Goal: Transaction & Acquisition: Book appointment/travel/reservation

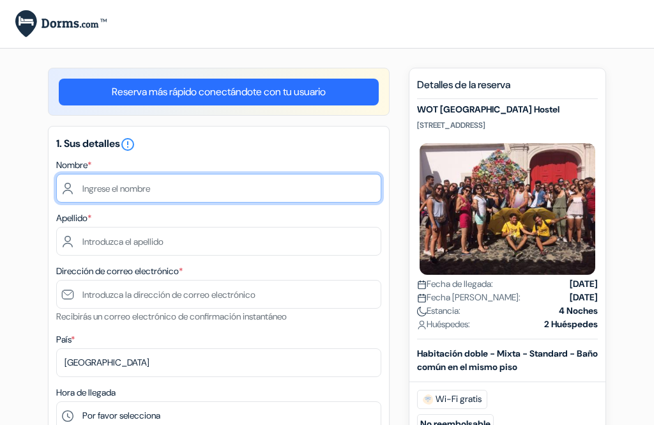
click at [108, 190] on input "text" at bounding box center [218, 188] width 325 height 29
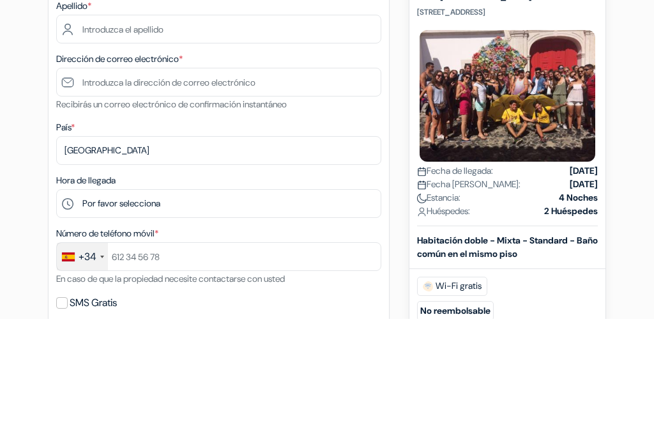
type input "[PERSON_NAME]"
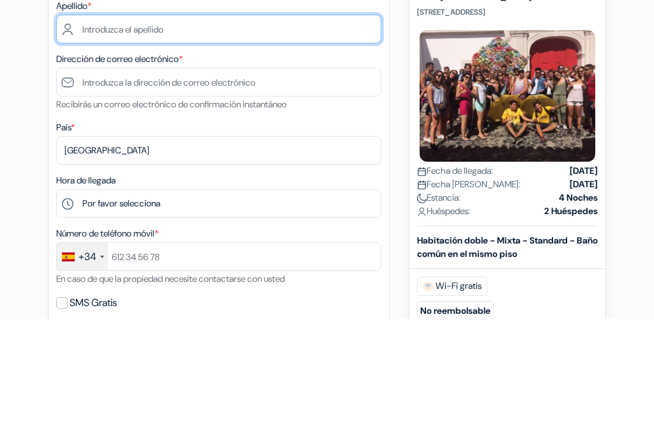
click at [202, 137] on input "text" at bounding box center [218, 135] width 325 height 29
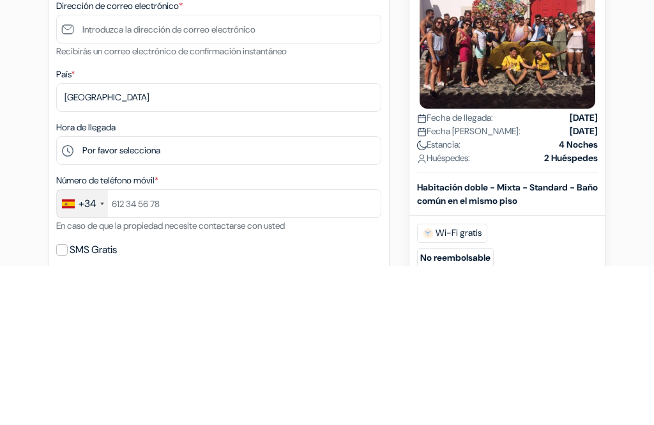
type input "[PERSON_NAME]"
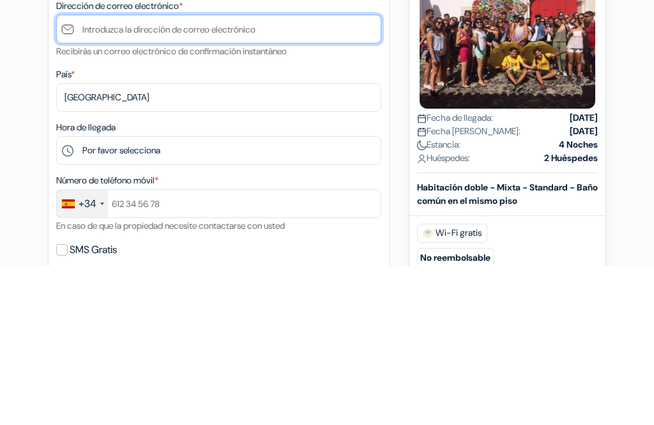
click at [98, 174] on input "text" at bounding box center [218, 188] width 325 height 29
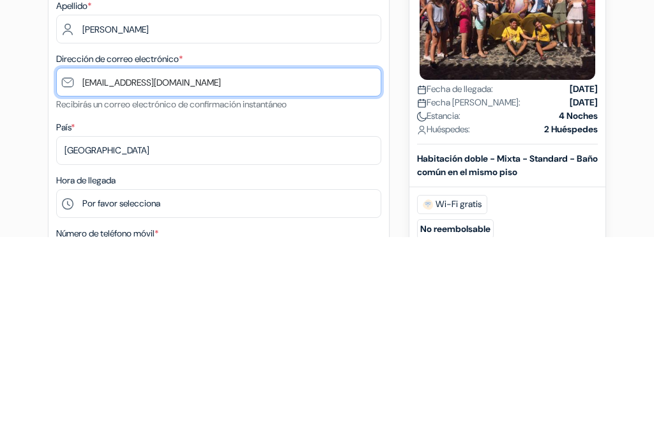
scroll to position [31, 0]
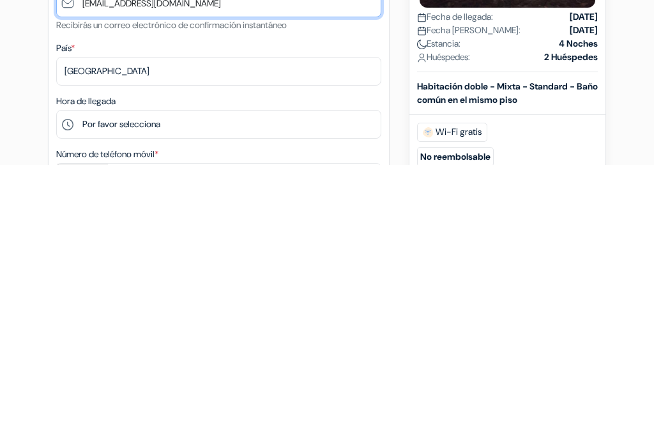
type input "[EMAIL_ADDRESS][DOMAIN_NAME]"
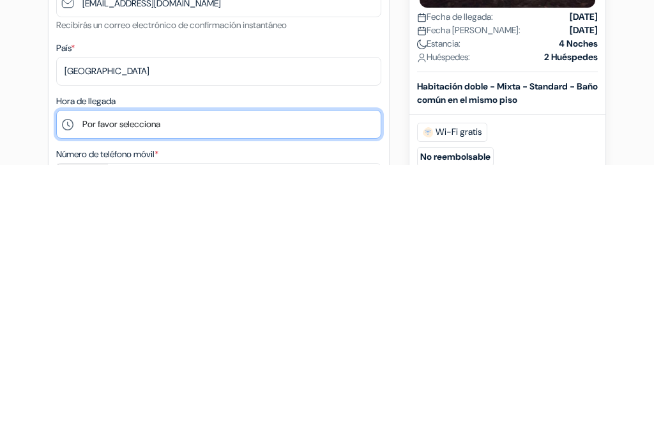
click at [211, 370] on select "Por favor selecciona 1:00 2:00 3:00 4:00 5:00 6:00 7:00 8:00 9:00 10:00 11:00 1…" at bounding box center [218, 384] width 325 height 29
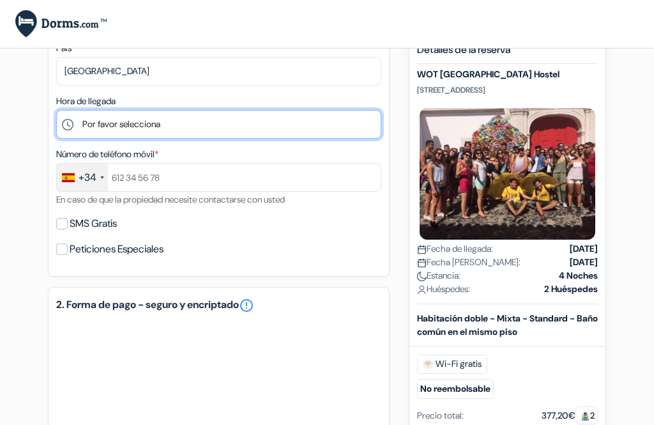
select select "18"
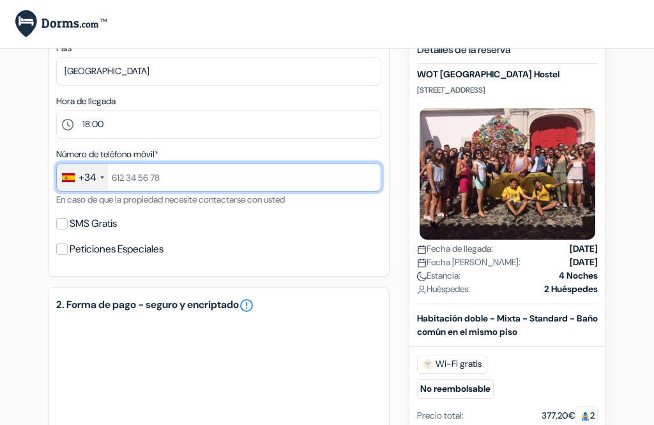
click at [175, 176] on input "text" at bounding box center [218, 177] width 325 height 29
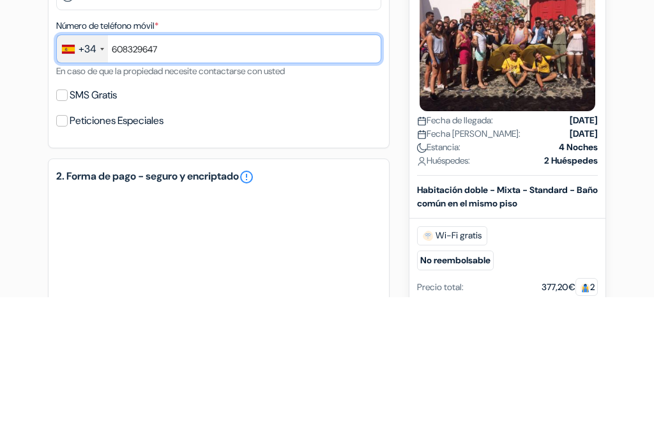
type input "608329647"
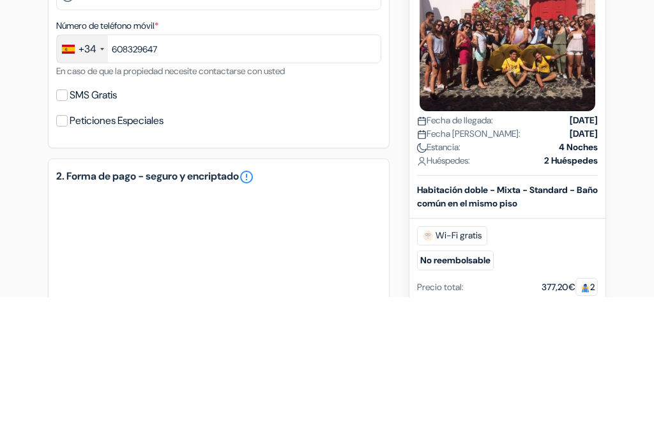
click at [64, 218] on input "SMS Gratis" at bounding box center [61, 223] width 11 height 11
checkbox input "true"
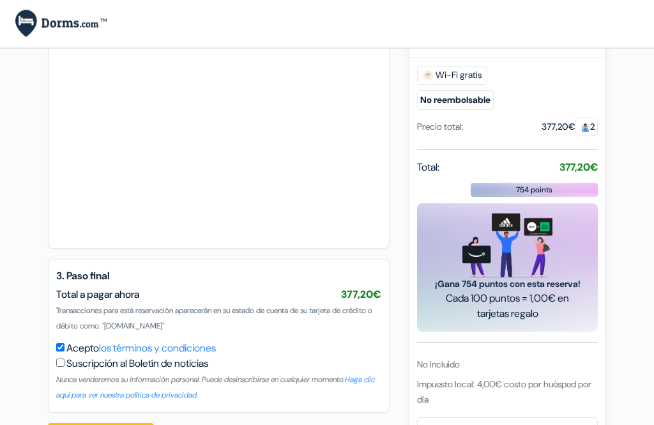
scroll to position [820, 0]
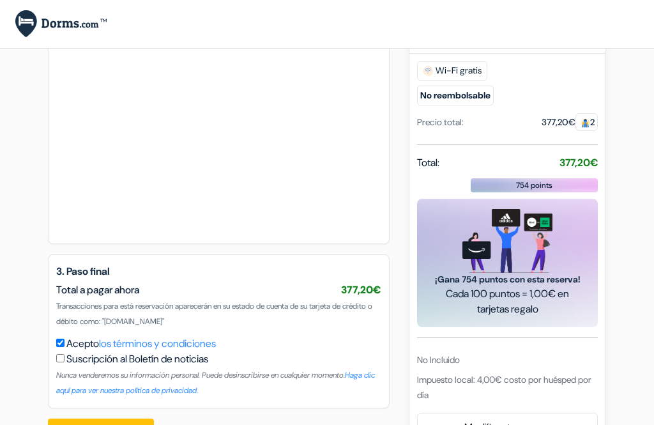
click at [105, 424] on button "Confirma Loading..." at bounding box center [101, 430] width 106 height 24
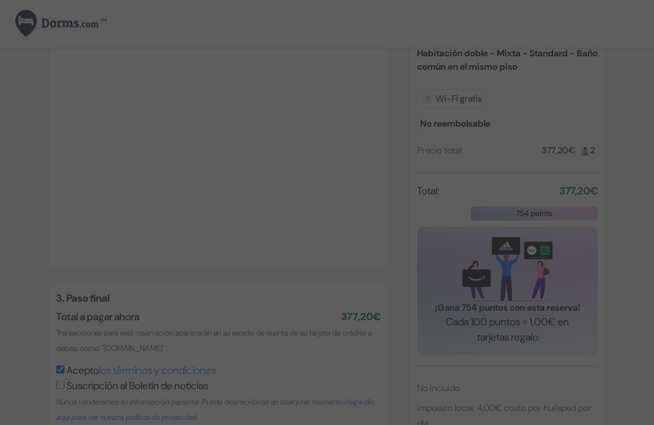
scroll to position [822, 0]
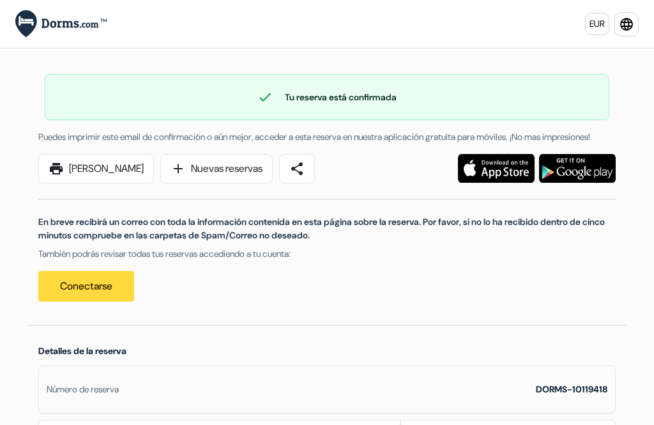
click at [102, 183] on link "print Imprimir Ahora" at bounding box center [96, 168] width 116 height 29
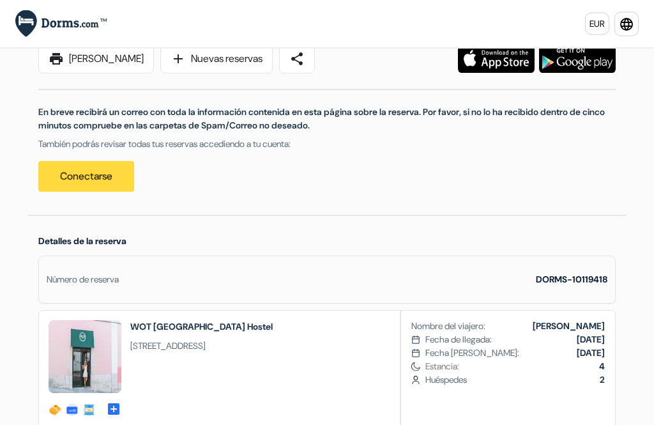
scroll to position [110, 0]
